Goal: Ask a question

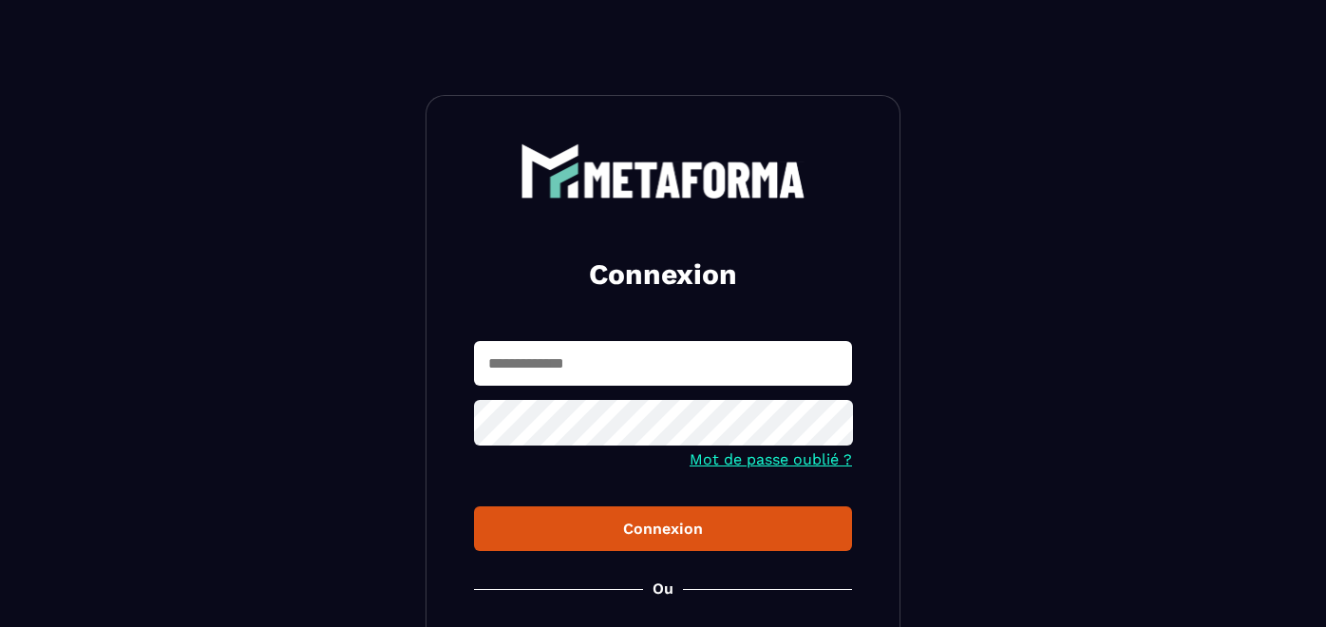
scroll to position [211, 0]
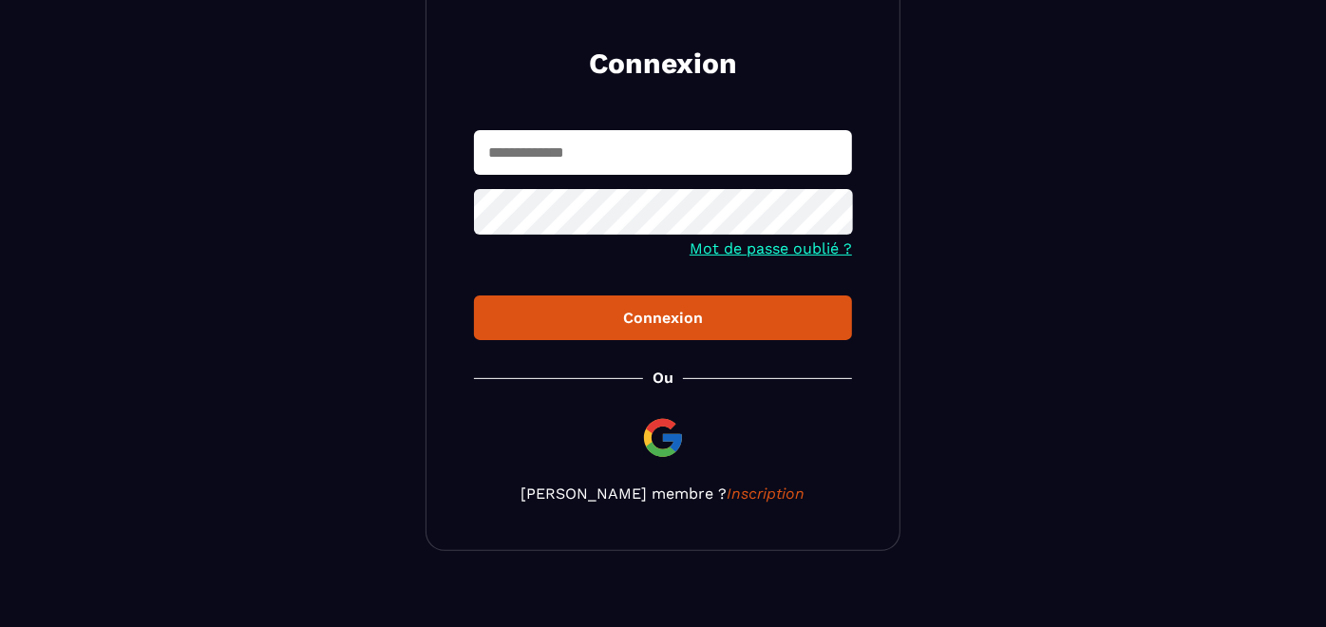
type input "**********"
click at [662, 308] on button "Connexion" at bounding box center [663, 317] width 378 height 45
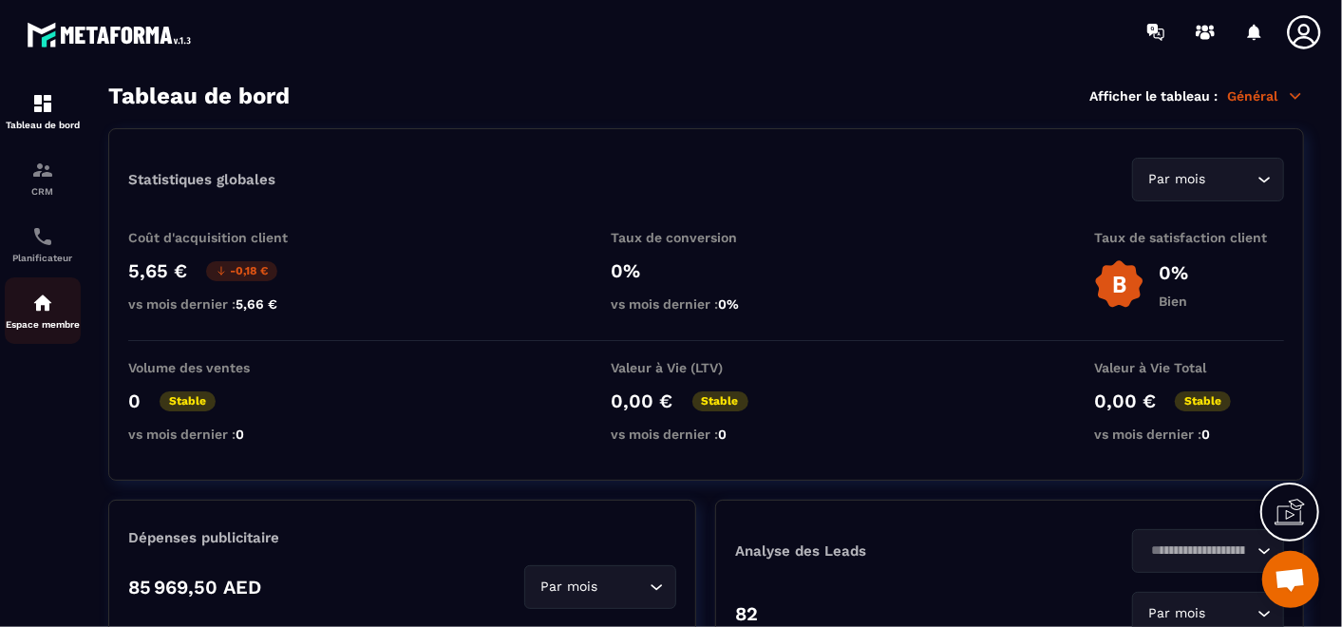
click at [50, 333] on link "Espace membre" at bounding box center [43, 310] width 76 height 67
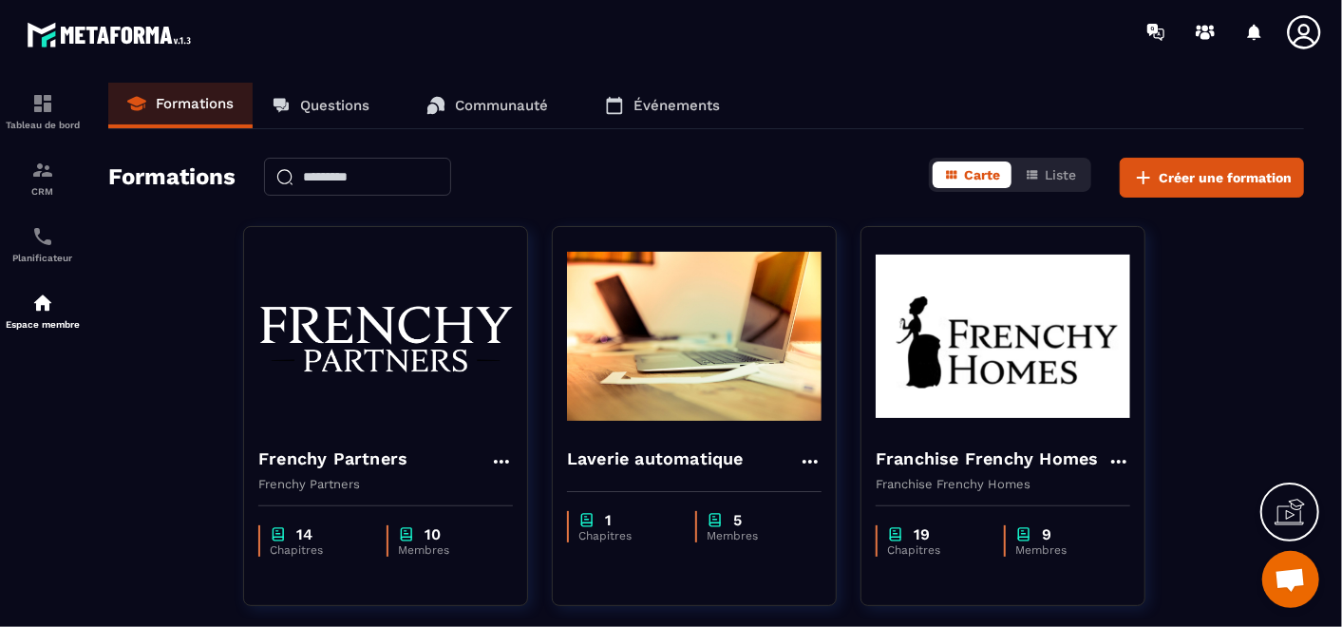
click at [338, 101] on p "Questions" at bounding box center [334, 105] width 69 height 17
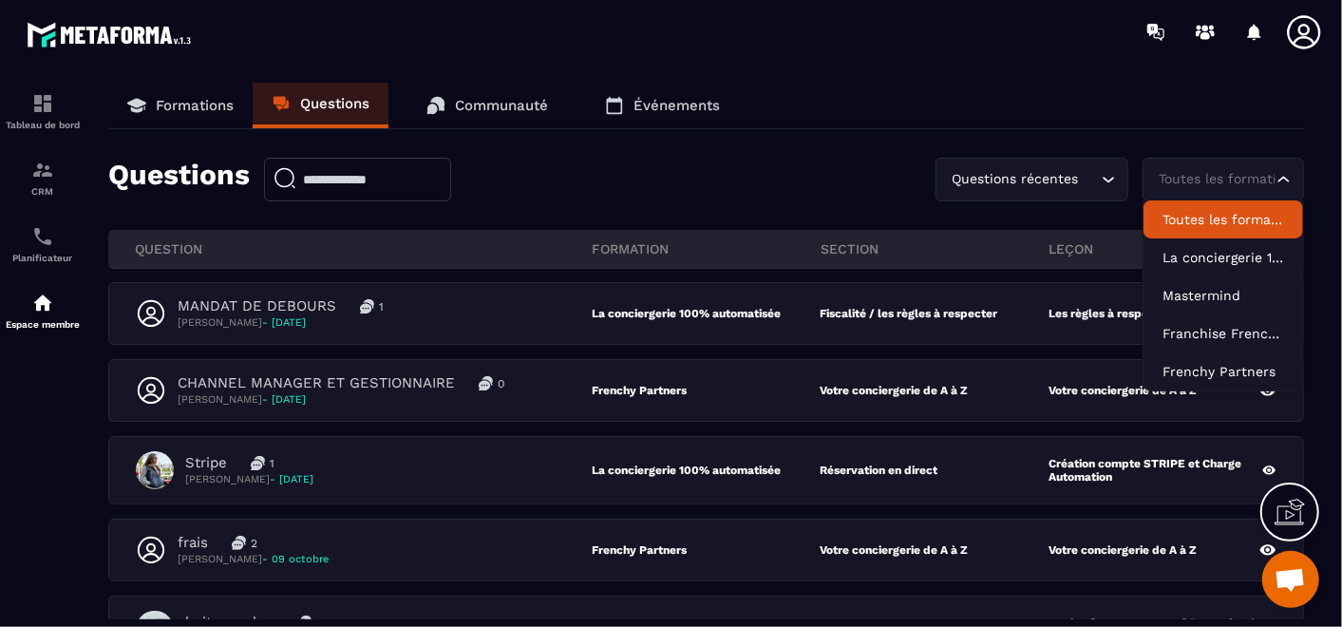
click at [1203, 181] on div "Toutes les formations" at bounding box center [1214, 179] width 122 height 21
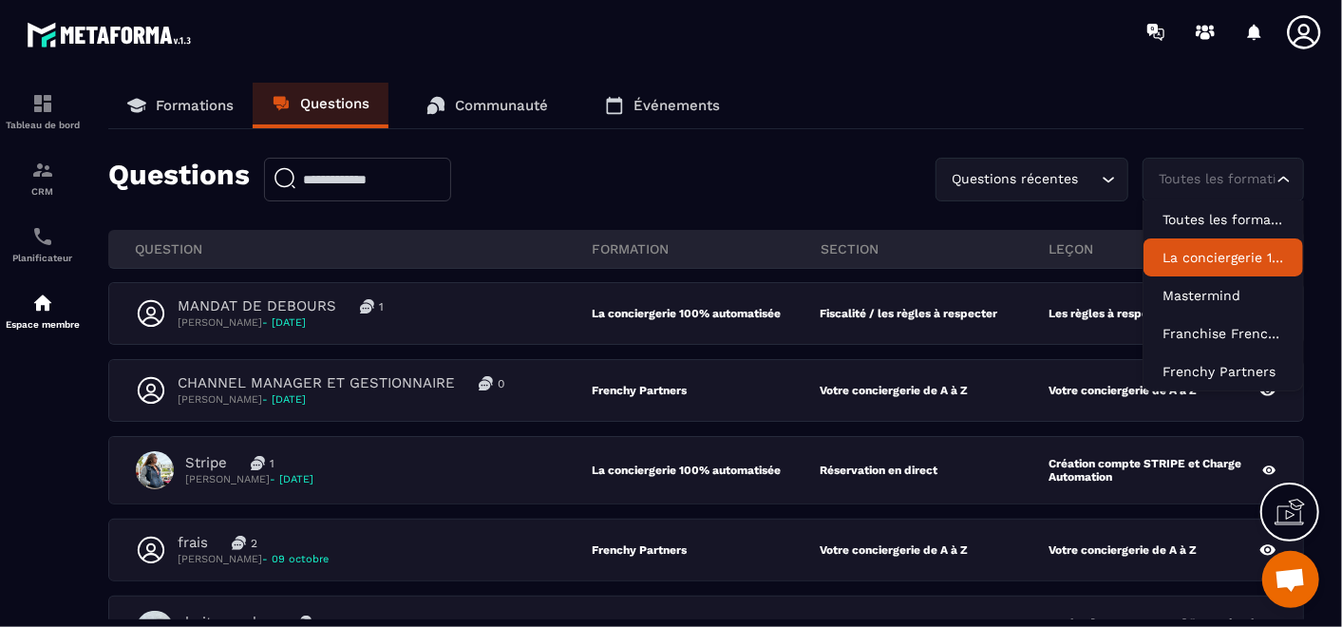
click at [1242, 268] on li "La conciergerie 100% automatisée" at bounding box center [1224, 257] width 160 height 38
